Goal: Find specific page/section: Find specific page/section

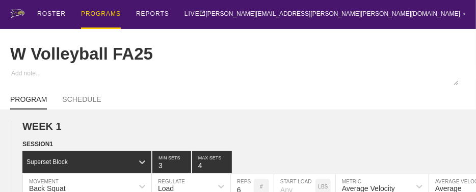
click at [108, 13] on div "PROGRAMS" at bounding box center [101, 14] width 40 height 29
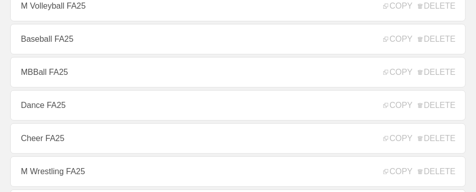
scroll to position [163, 0]
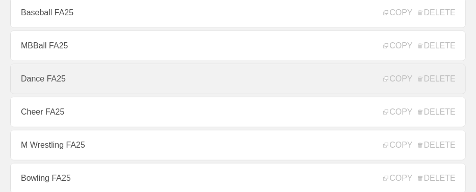
click at [54, 81] on link "Dance FA25" at bounding box center [238, 79] width 456 height 31
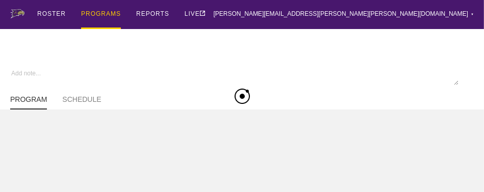
type textarea "x"
type input "Dance FA25"
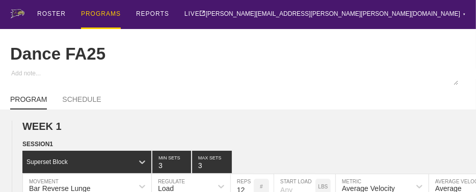
click at [257, 14] on div "ROSTER PROGRAMS REPORTS LIVE [PERSON_NAME][EMAIL_ADDRESS][PERSON_NAME][PERSON_N…" at bounding box center [238, 14] width 456 height 29
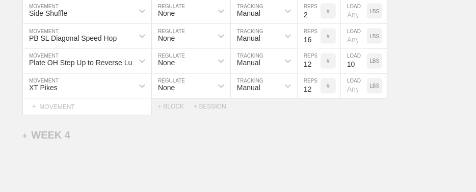
scroll to position [2270, 0]
